Goal: Find specific page/section: Find specific page/section

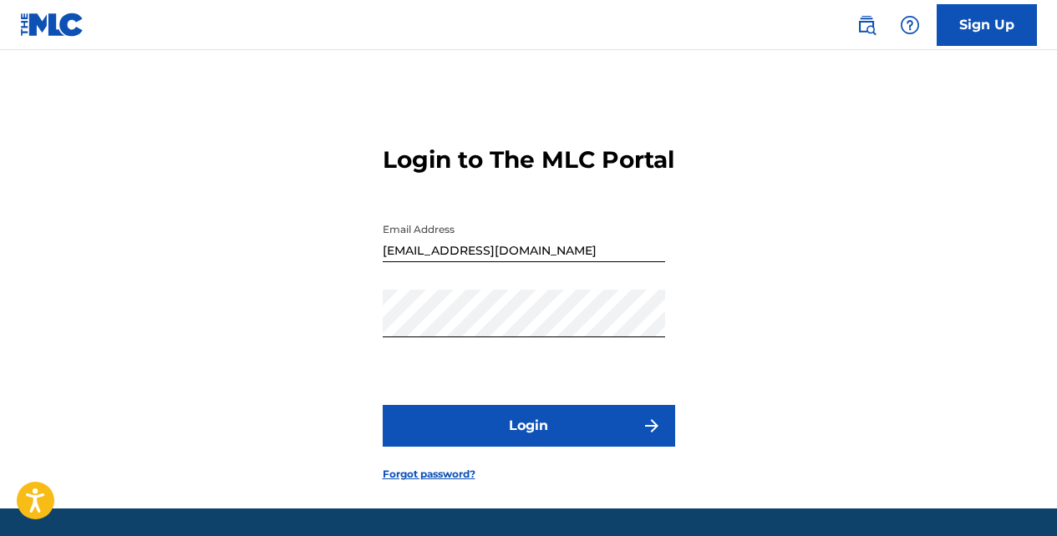
click at [545, 444] on button "Login" at bounding box center [529, 426] width 292 height 42
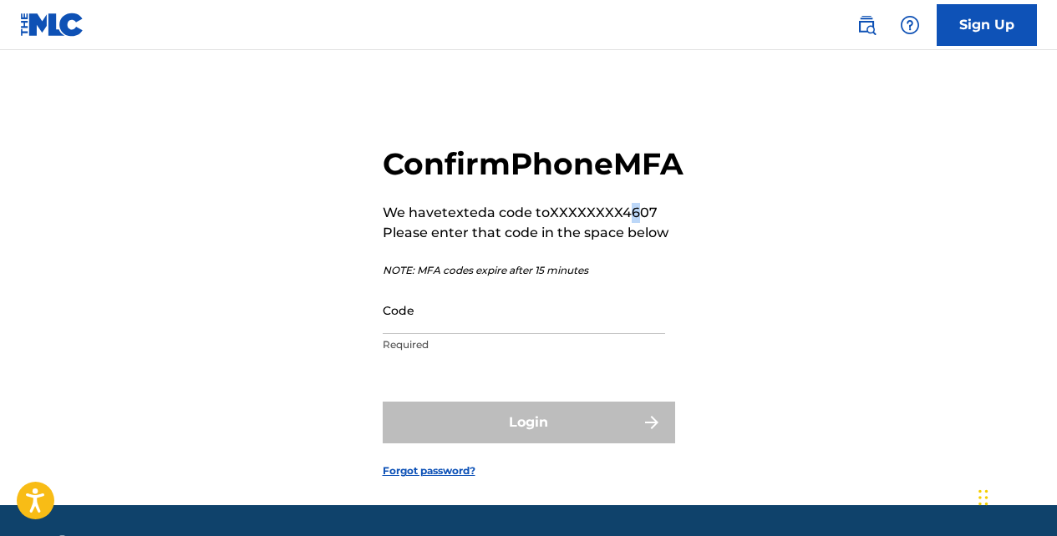
click at [641, 223] on p "We have texted a code to XXXXXXXX4607" at bounding box center [533, 213] width 301 height 20
copy p "6"
paste input "6"
click at [860, 249] on div "Confirm Phone MFA We have texted a code to XXXXXXXX4607 Please enter that code …" at bounding box center [528, 299] width 1057 height 414
paste input "55"
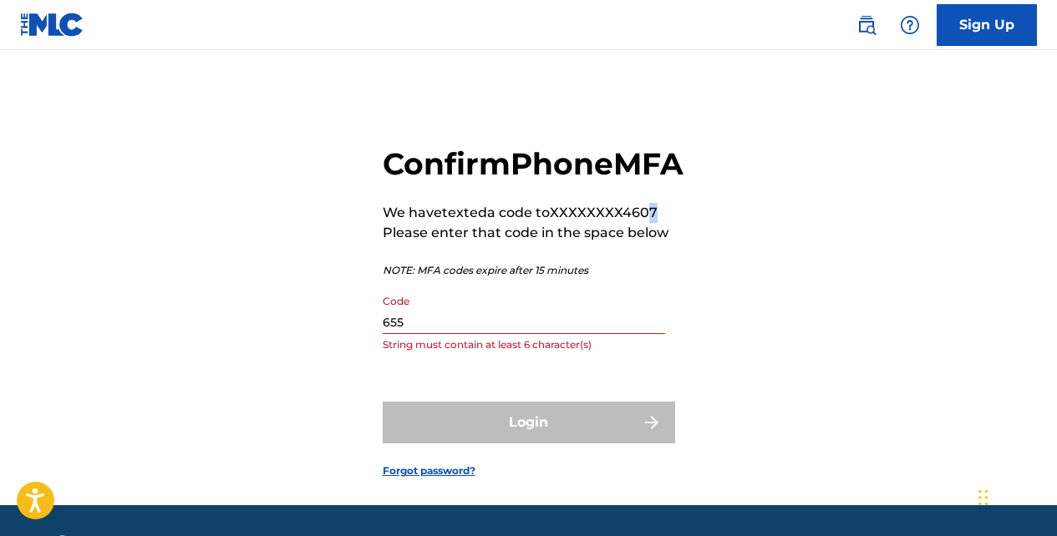
click at [652, 223] on p "We have texted a code to XXXXXXXX4607" at bounding box center [533, 213] width 301 height 20
copy p "7"
paste input "7"
click at [631, 223] on p "We have texted a code to XXXXXXXX4607" at bounding box center [533, 213] width 301 height 20
copy p "4"
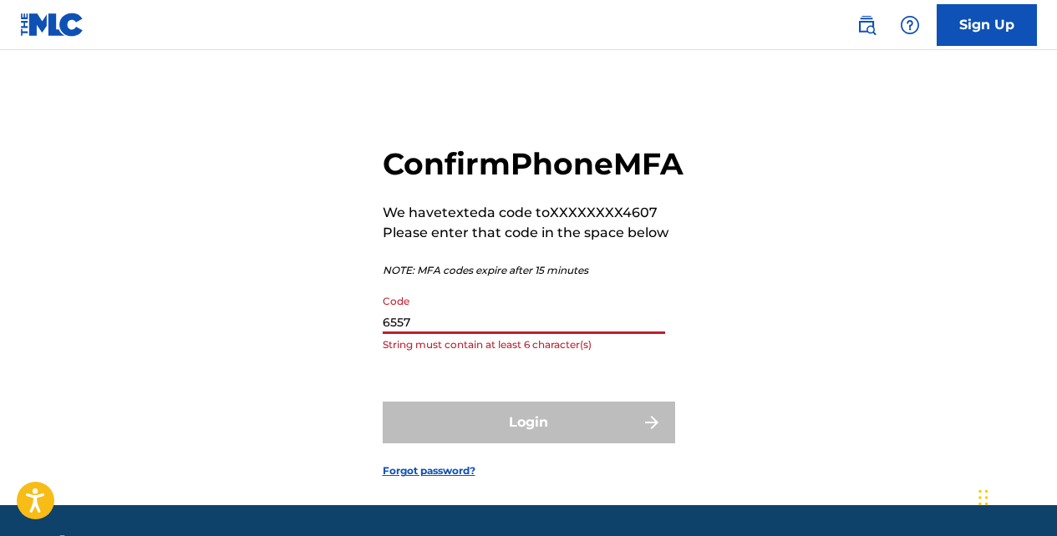
paste input "4"
click at [651, 223] on p "We have texted a code to XXXXXXXX4607" at bounding box center [533, 213] width 301 height 20
copy p "0"
paste input "0"
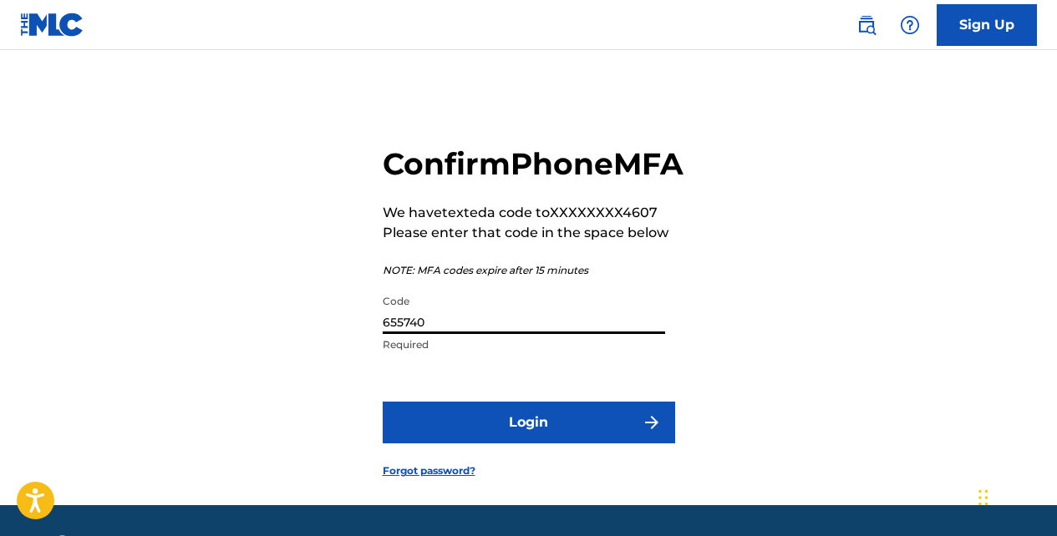
type input "655740"
click at [560, 444] on button "Login" at bounding box center [529, 423] width 292 height 42
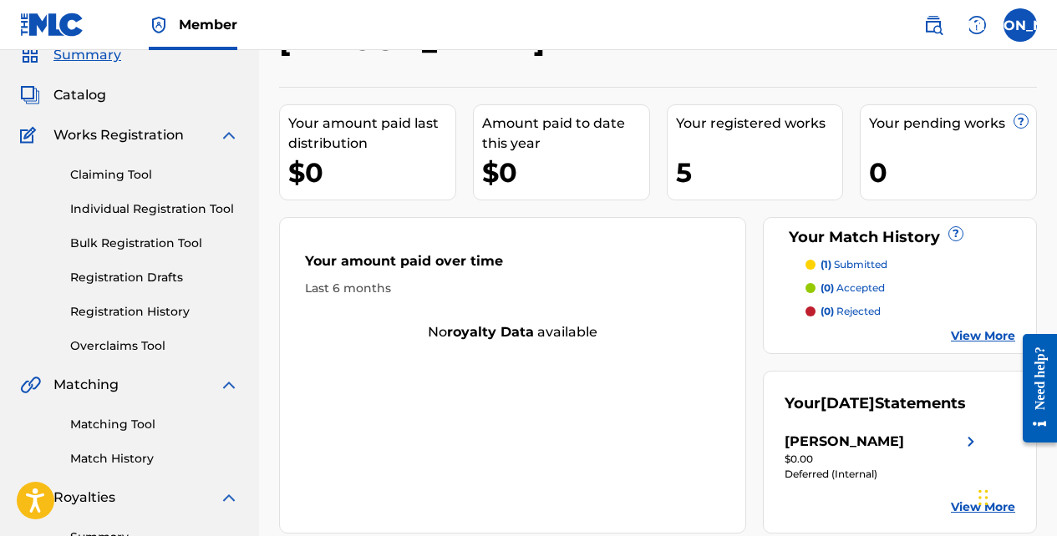
scroll to position [111, 0]
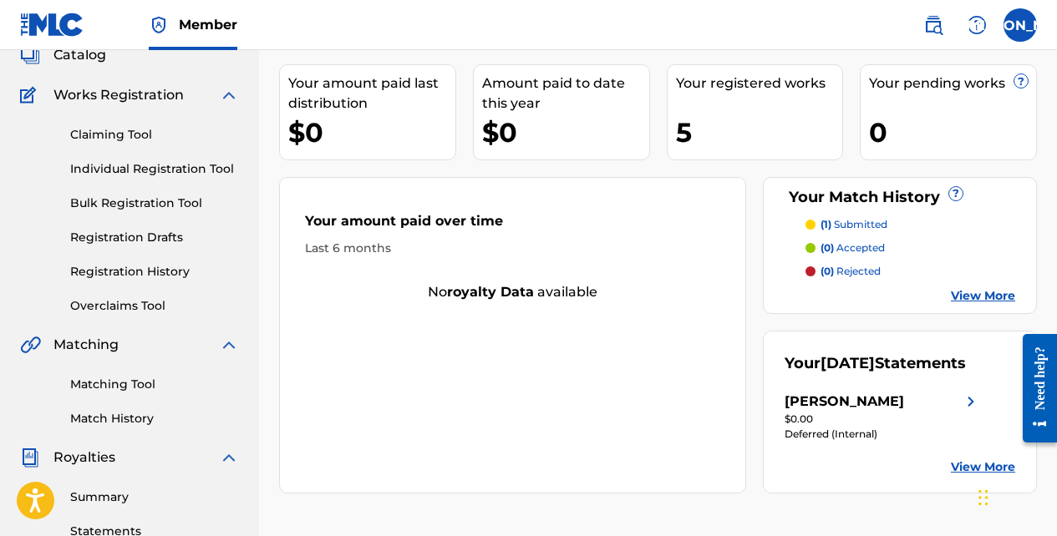
click at [963, 476] on link "View More" at bounding box center [983, 468] width 64 height 18
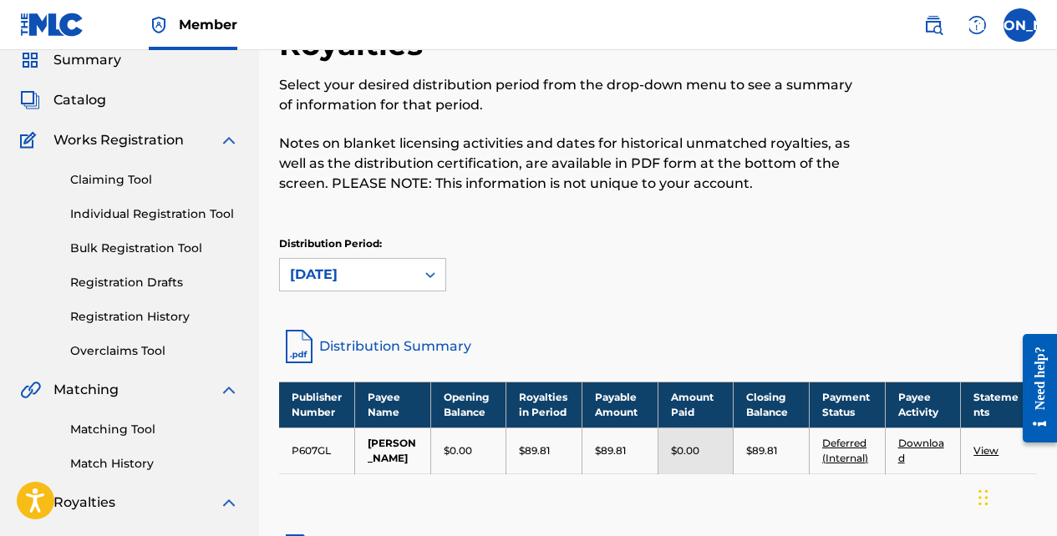
scroll to position [139, 0]
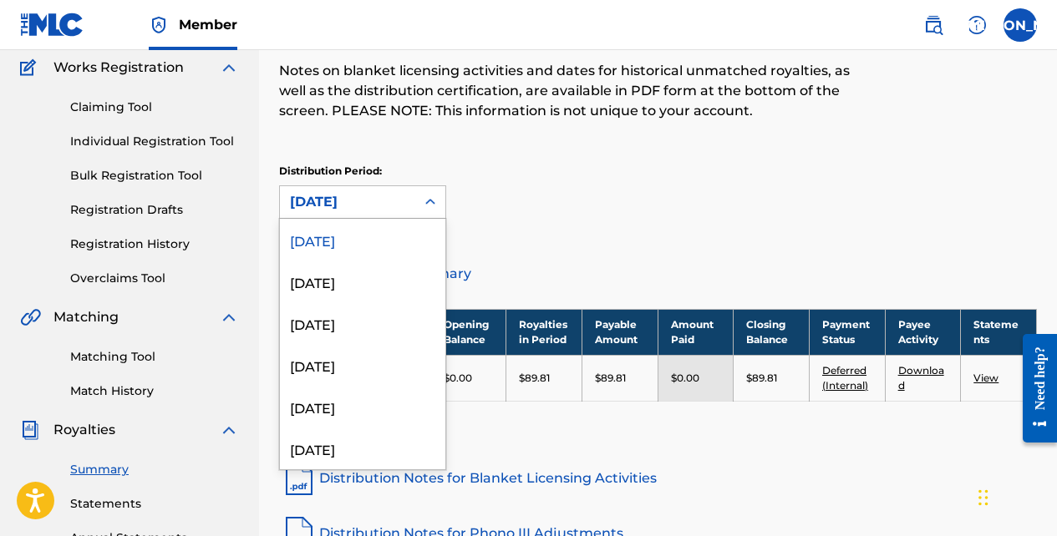
click at [445, 199] on div at bounding box center [430, 202] width 30 height 30
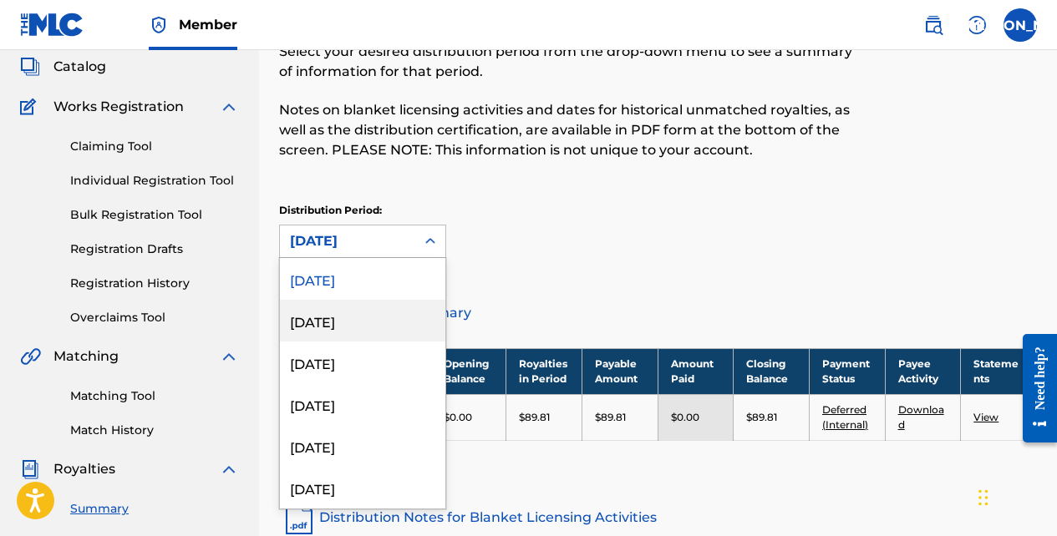
scroll to position [28, 0]
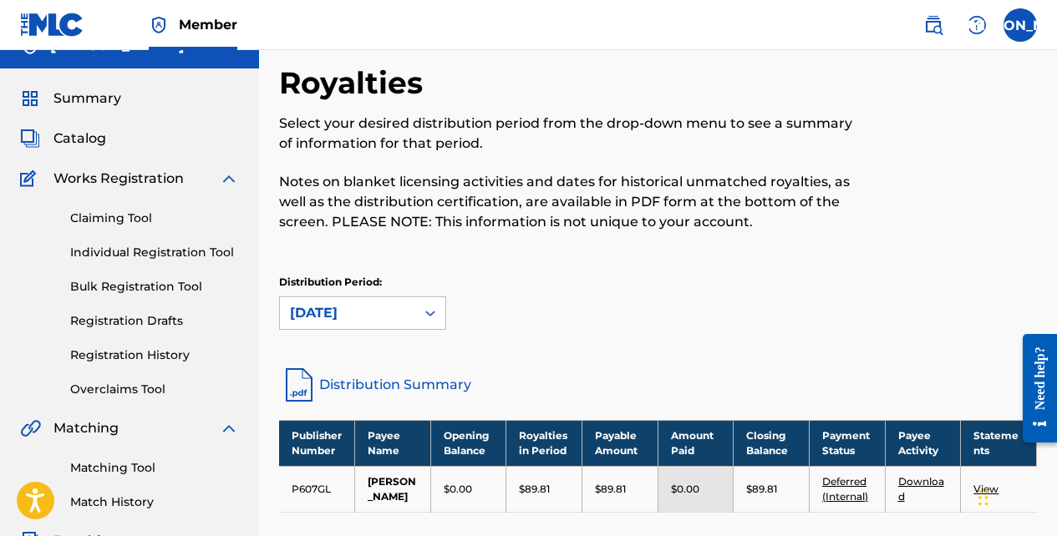
click at [82, 133] on span "Catalog" at bounding box center [79, 139] width 53 height 20
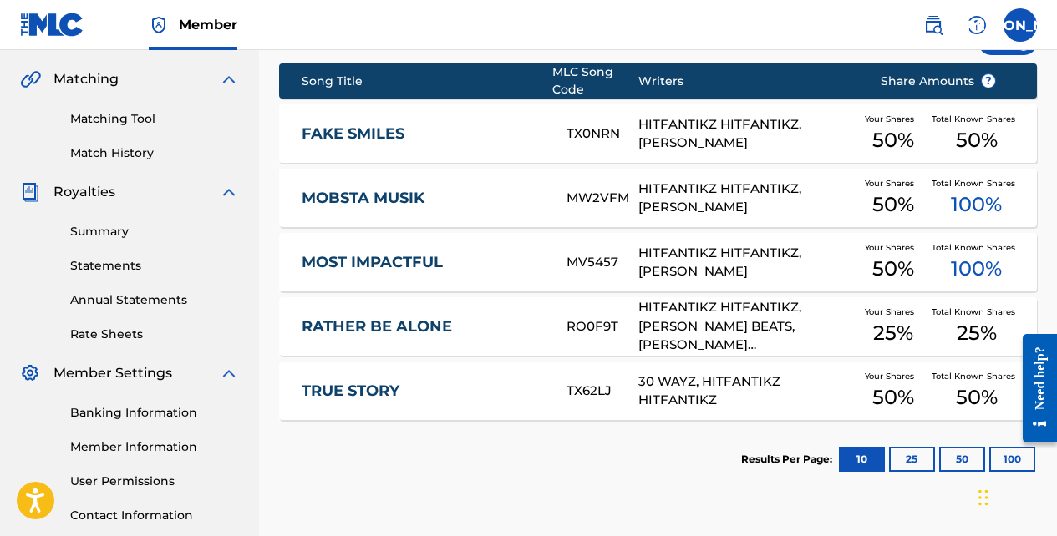
scroll to position [334, 0]
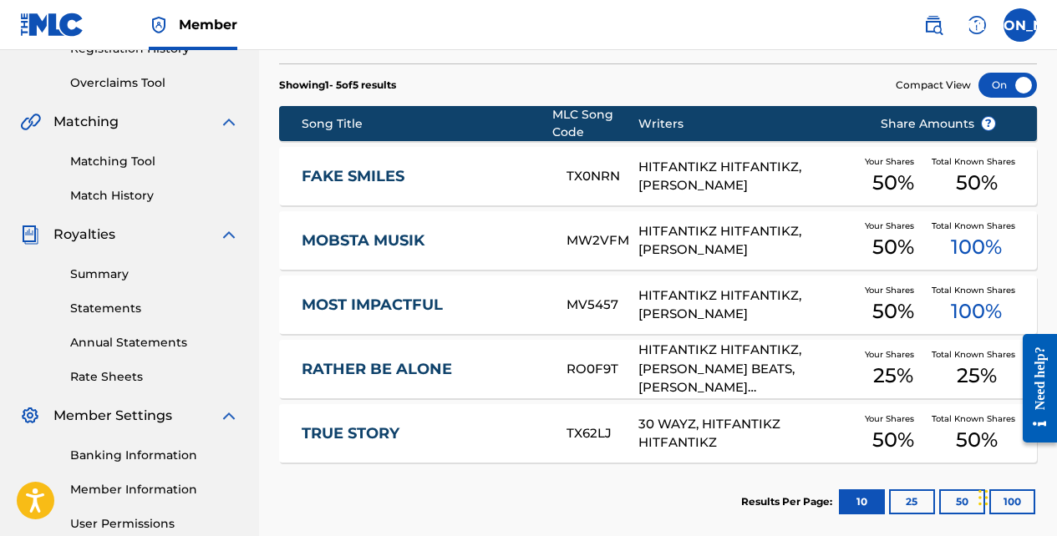
click at [765, 178] on div "HITFANTIKZ HITFANTIKZ, [PERSON_NAME]" at bounding box center [746, 177] width 216 height 38
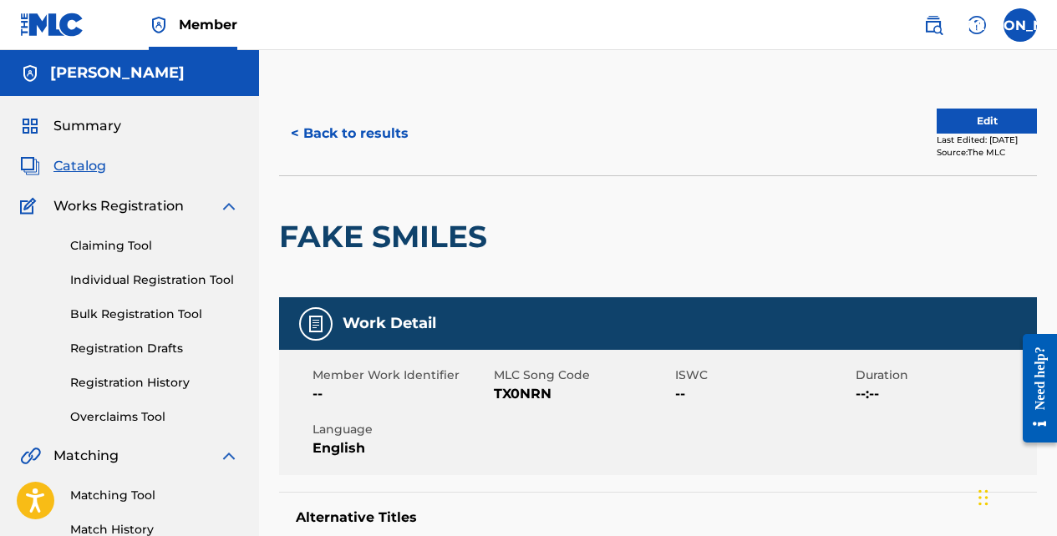
click at [388, 127] on button "< Back to results" at bounding box center [349, 134] width 141 height 42
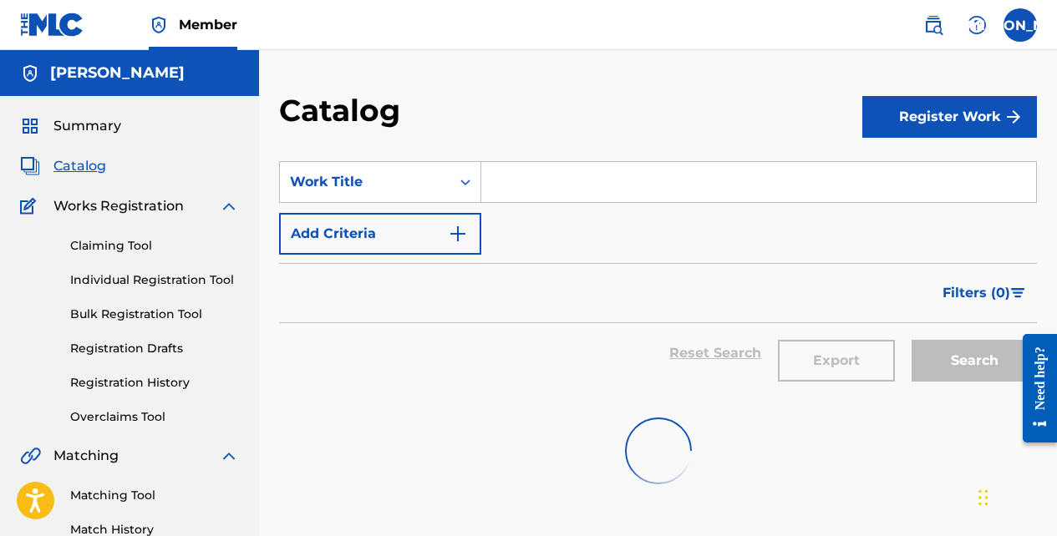
scroll to position [334, 0]
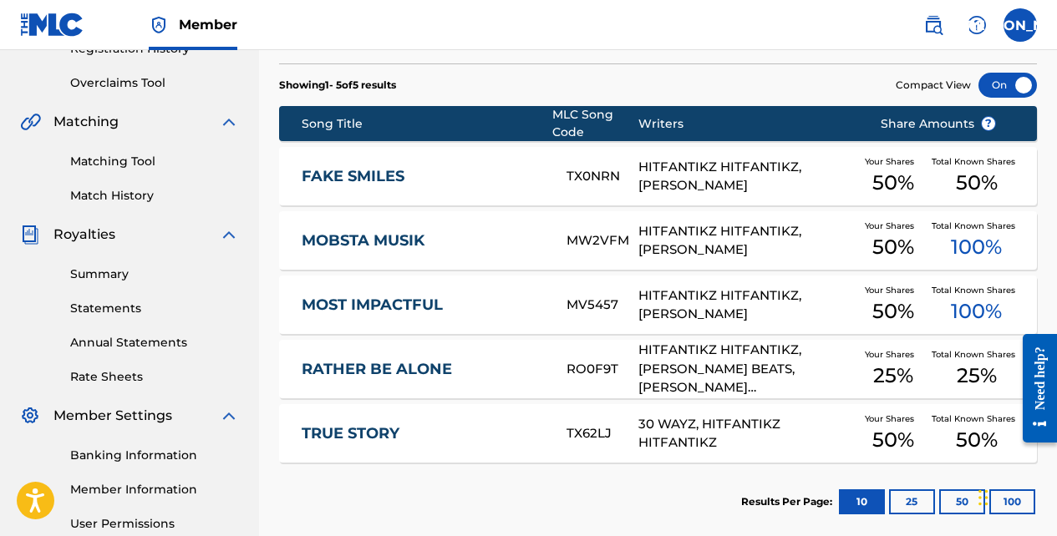
click at [394, 238] on link "MOBSTA MUSIK" at bounding box center [423, 240] width 242 height 19
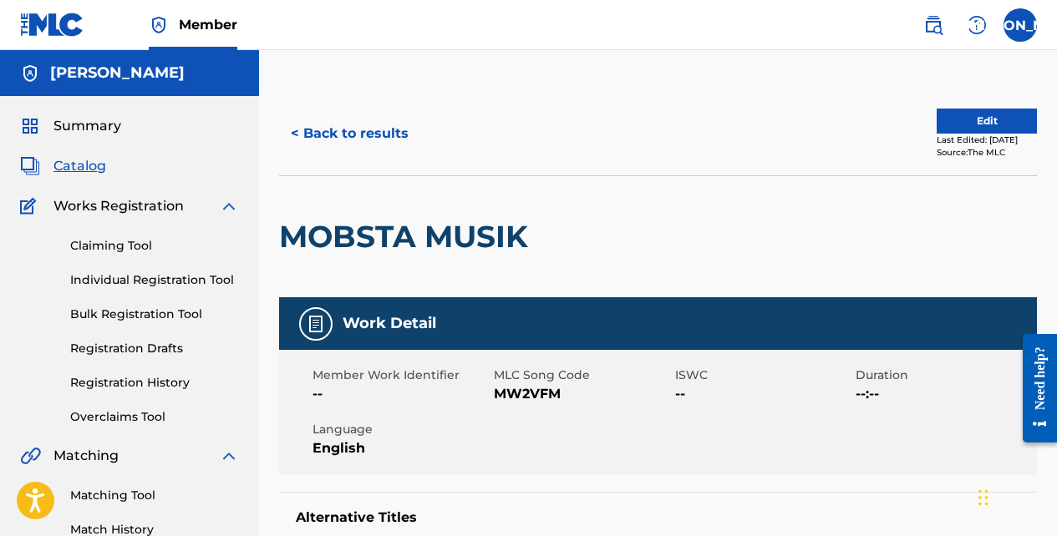
click at [383, 130] on button "< Back to results" at bounding box center [349, 134] width 141 height 42
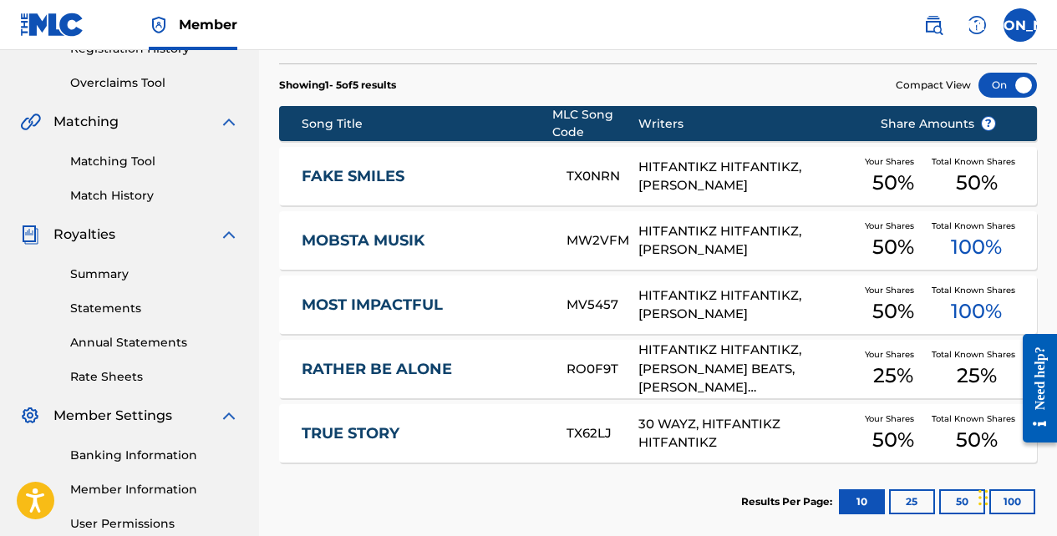
click at [395, 303] on link "MOST IMPACTFUL" at bounding box center [423, 305] width 242 height 19
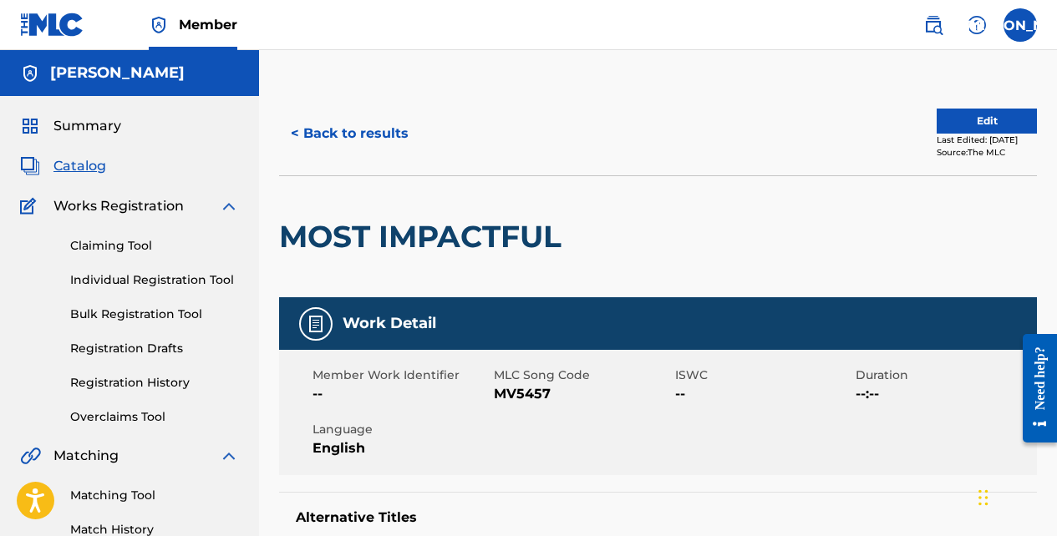
scroll to position [334, 0]
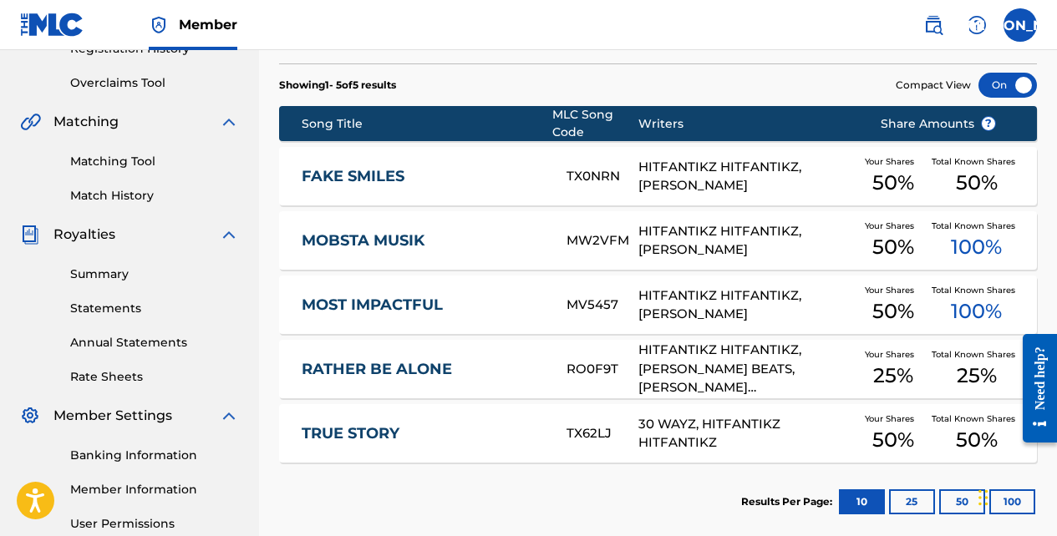
click at [419, 360] on link "RATHER BE ALONE" at bounding box center [423, 369] width 242 height 19
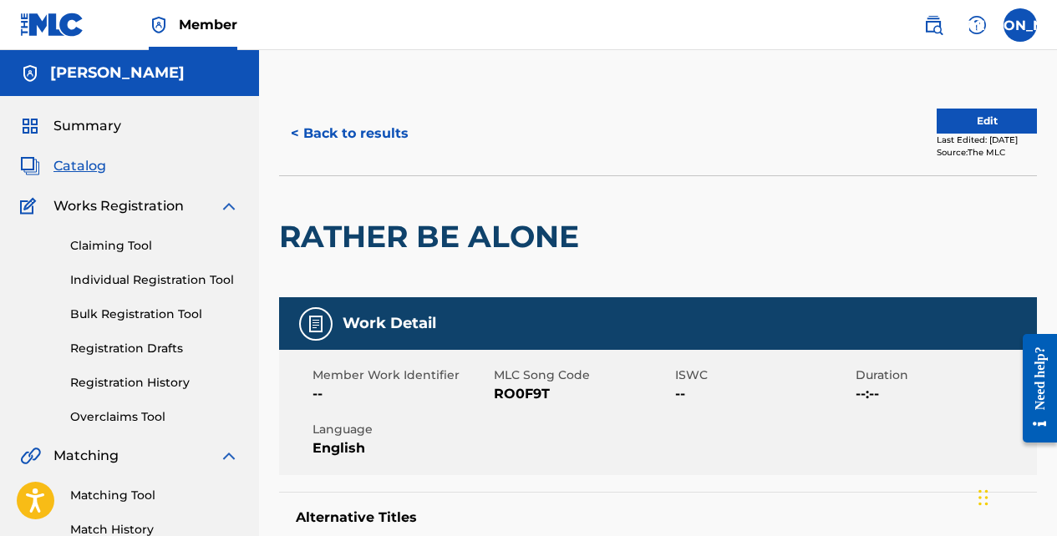
scroll to position [334, 0]
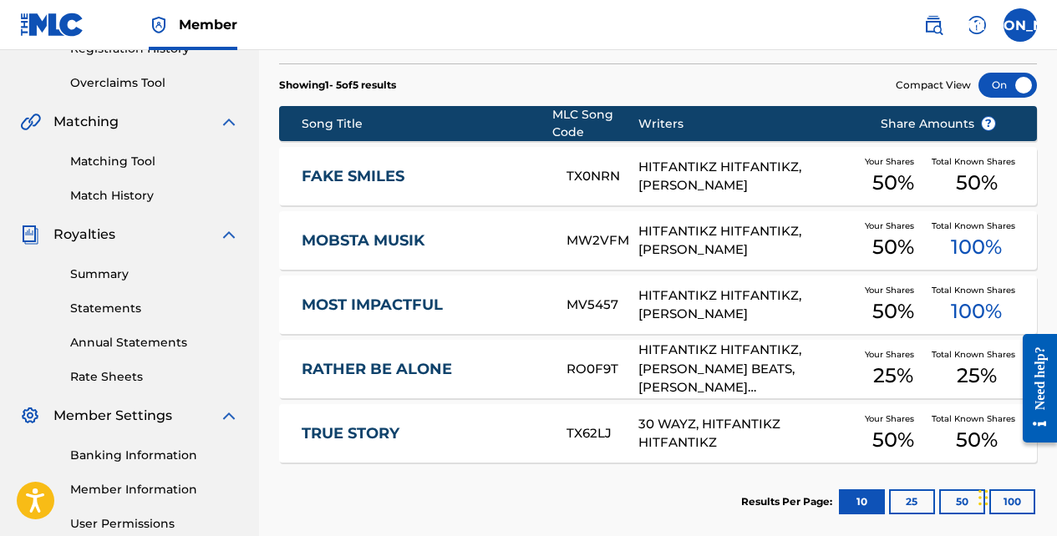
click at [637, 174] on div "TX0NRN" at bounding box center [603, 176] width 72 height 19
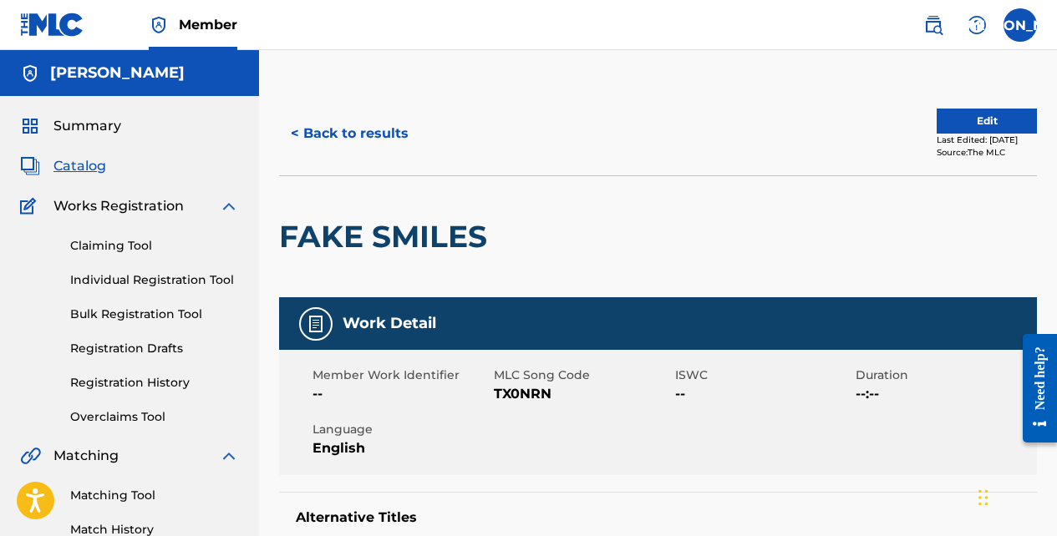
click at [89, 165] on span "Catalog" at bounding box center [79, 166] width 53 height 20
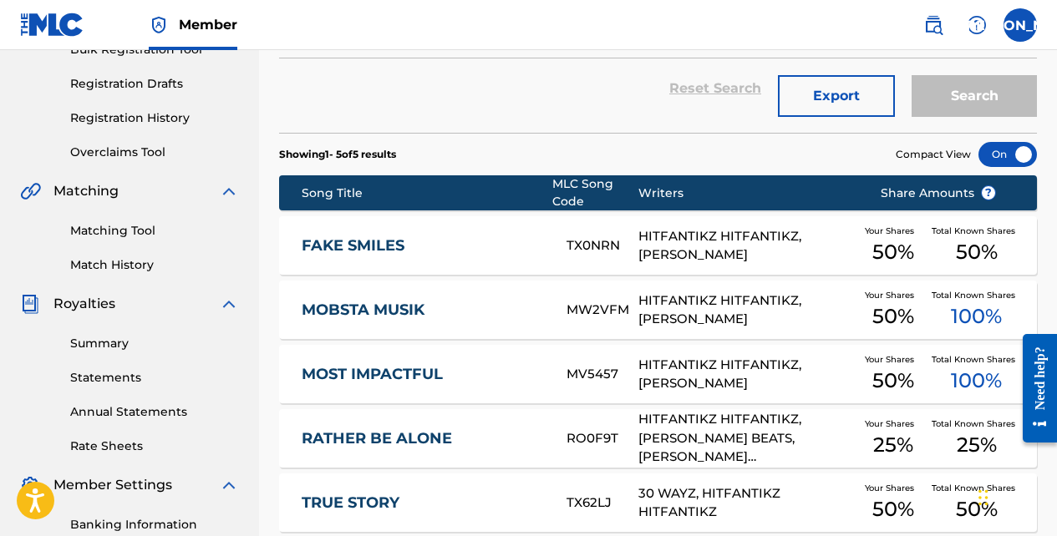
scroll to position [306, 0]
